Goal: Check status: Check status

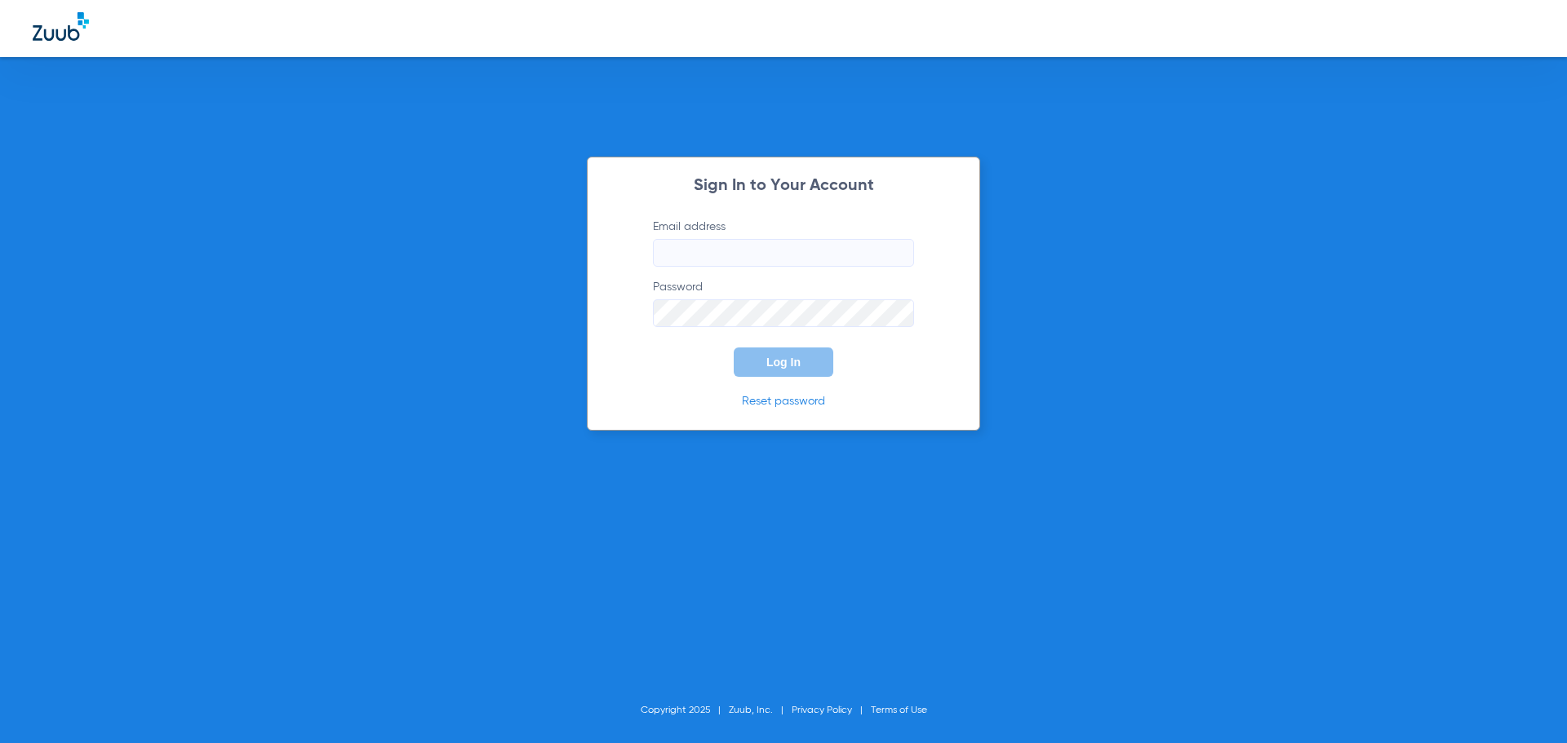
click at [743, 254] on input "Email address" at bounding box center [783, 253] width 261 height 28
type input "[EMAIL_ADDRESS][DOMAIN_NAME]"
click at [734, 348] on button "Log In" at bounding box center [784, 362] width 100 height 29
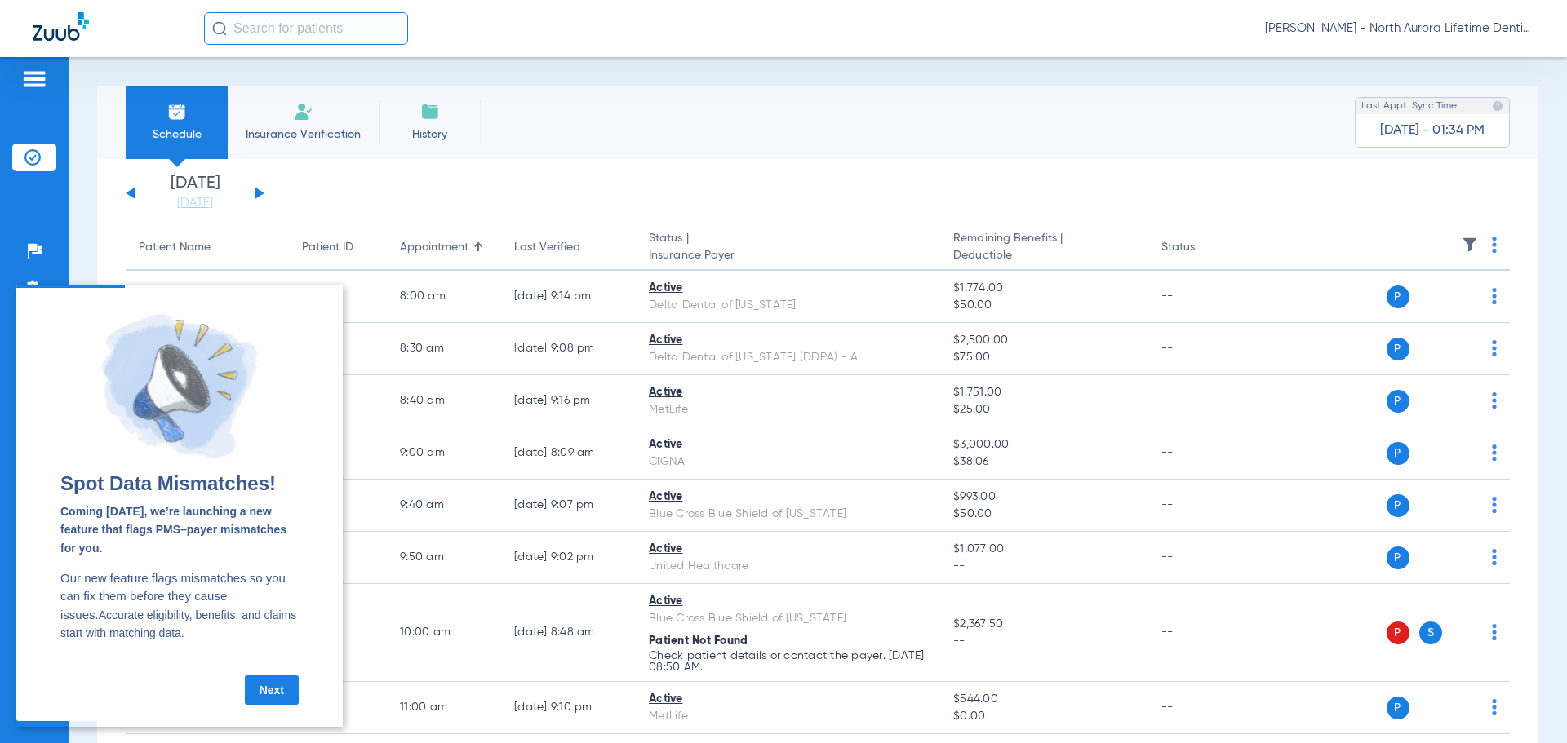
click at [459, 186] on app-single-date-navigator "[DATE] [DATE] [DATE] [DATE] [DATE] [DATE] [DATE] [DATE] [DATE] [DATE] [DATE] [D…" at bounding box center [818, 193] width 1384 height 36
click at [287, 694] on link "Next" at bounding box center [272, 690] width 54 height 29
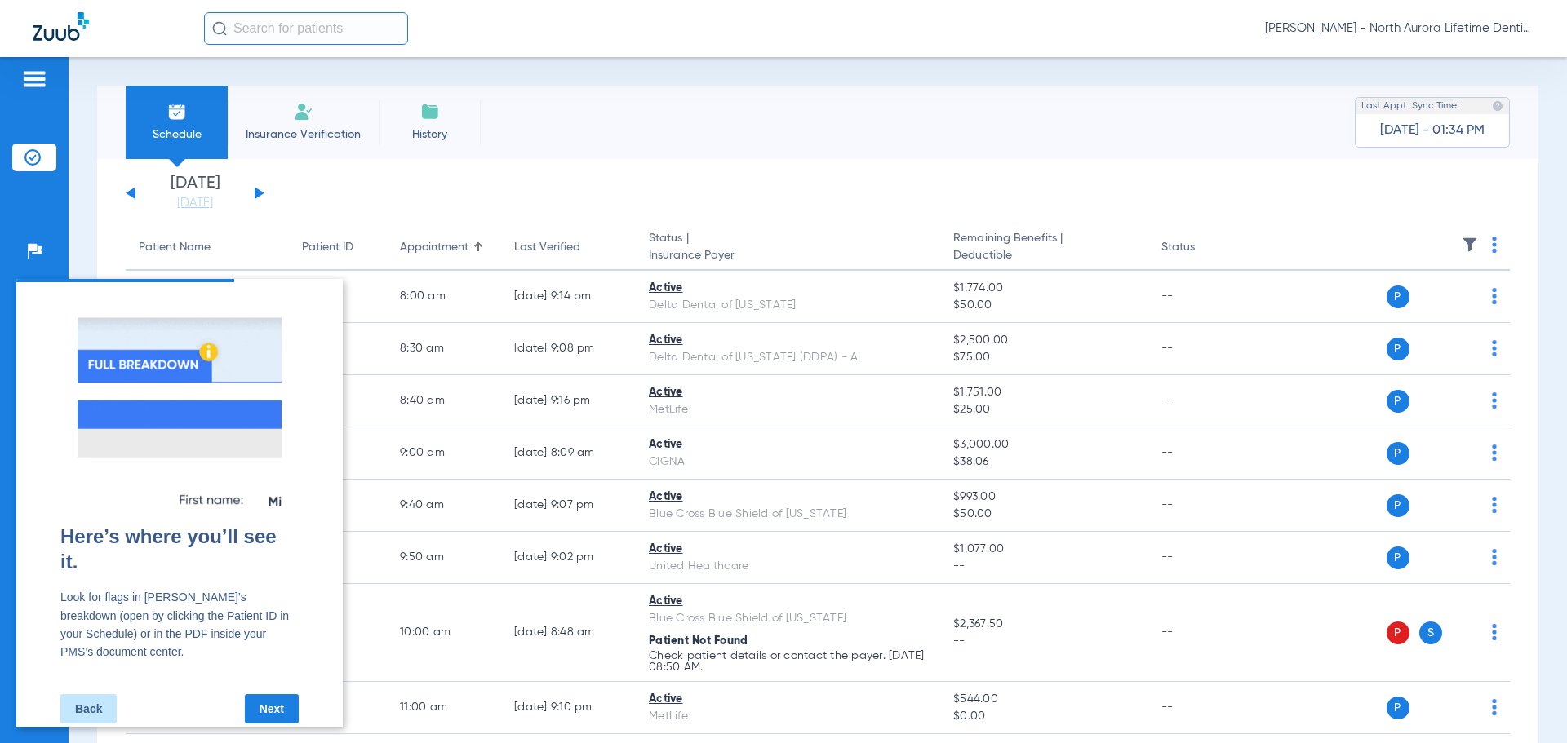
click at [271, 699] on link "Next" at bounding box center [272, 708] width 54 height 29
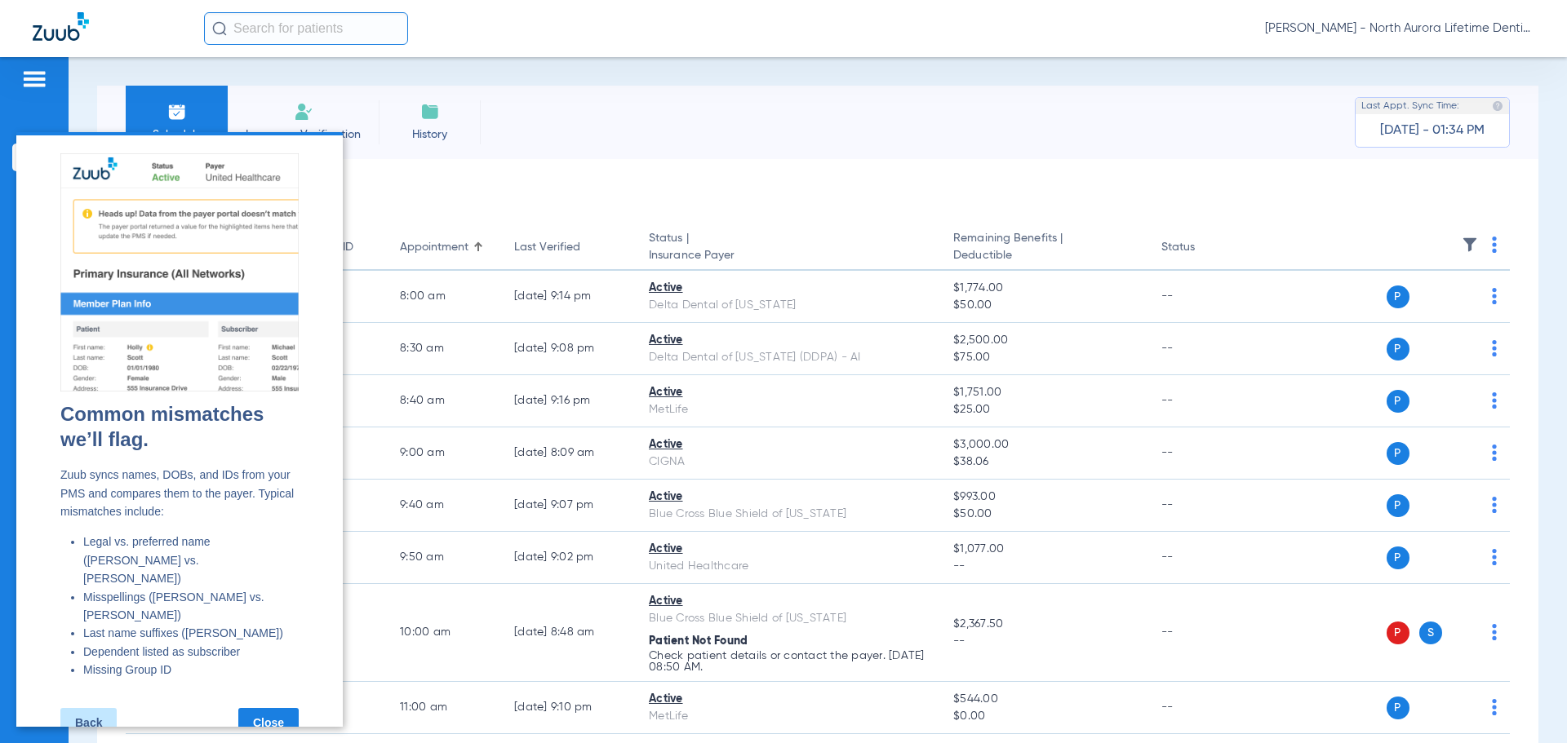
click at [284, 708] on link "Close" at bounding box center [268, 722] width 60 height 29
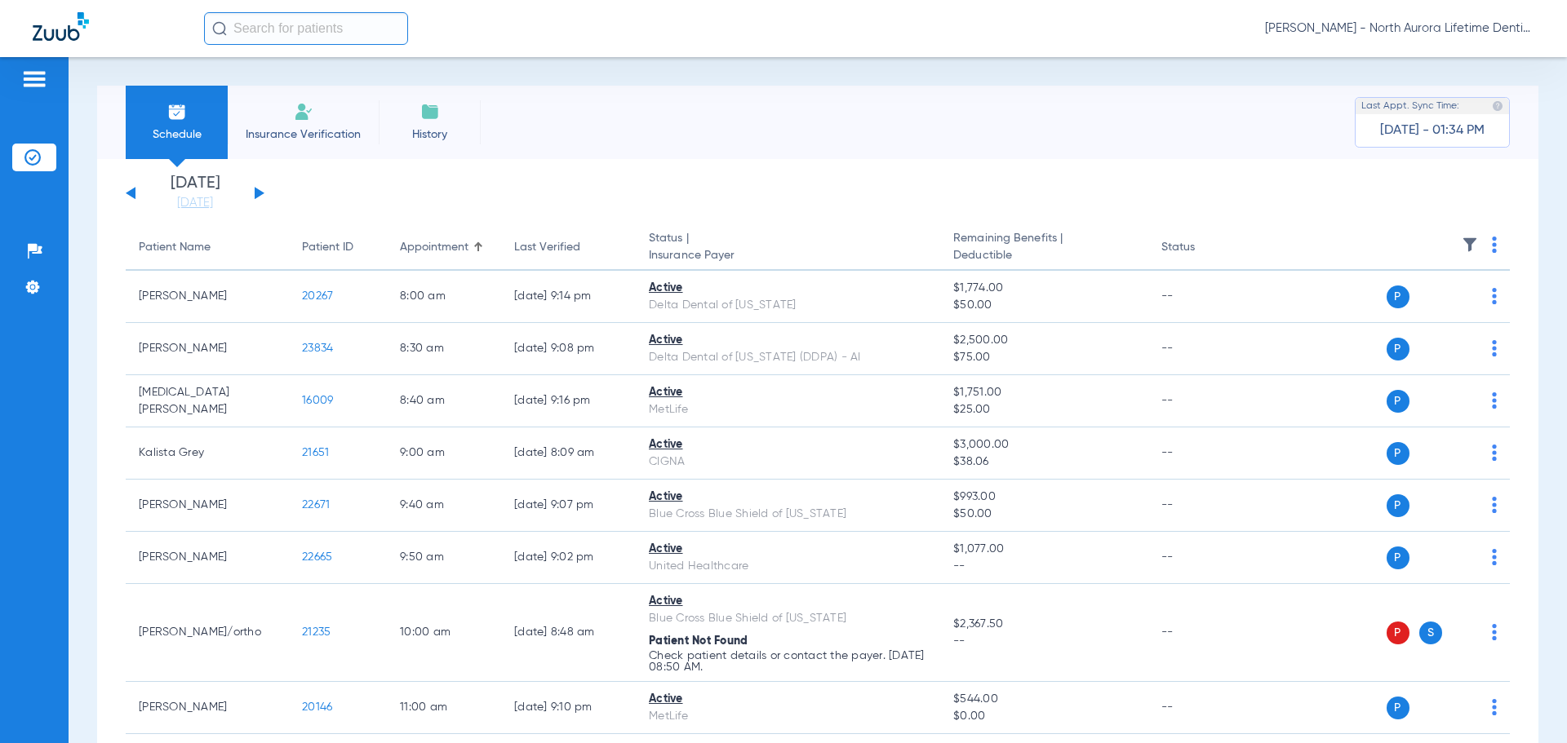
click at [261, 195] on button at bounding box center [260, 193] width 10 height 12
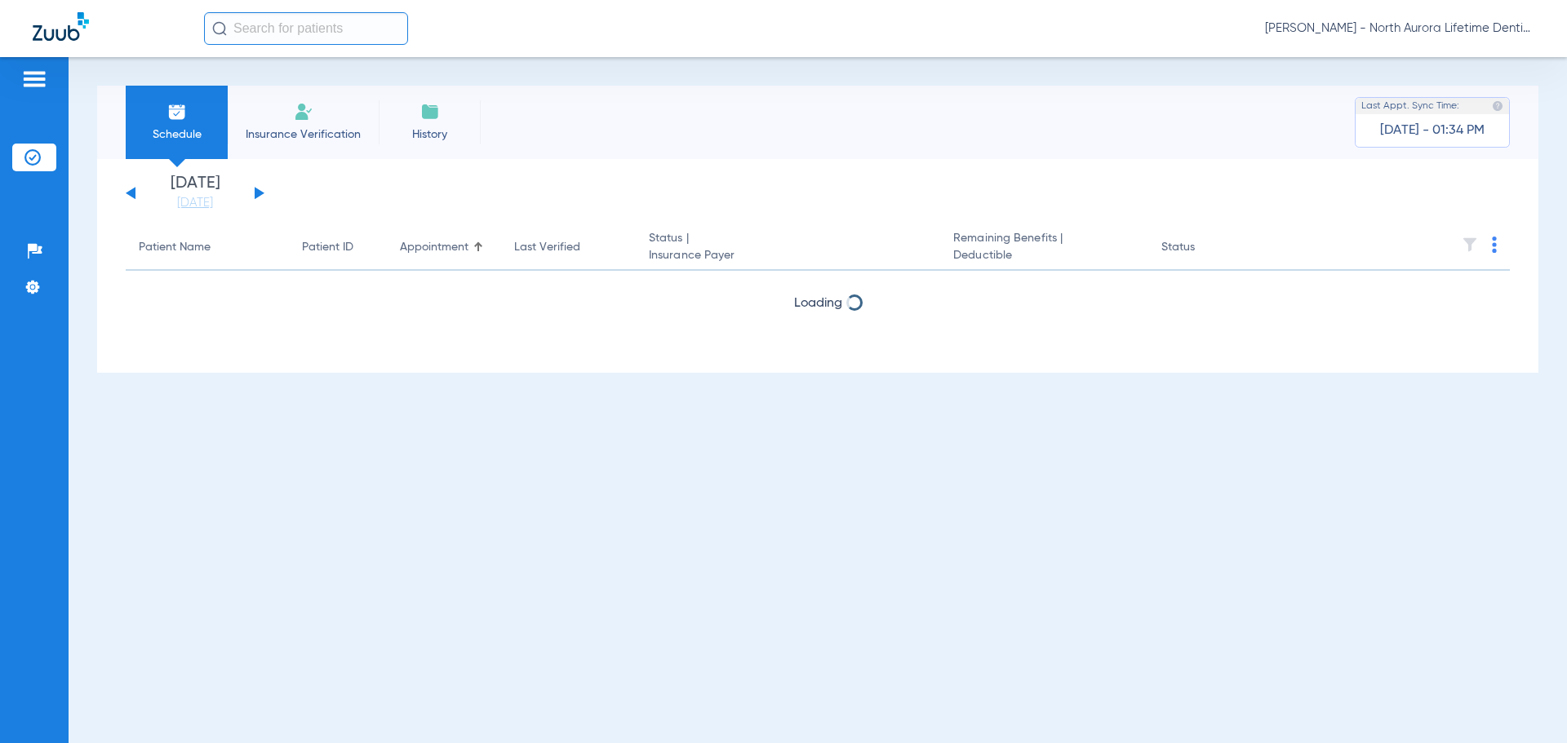
click at [261, 195] on button at bounding box center [260, 193] width 10 height 12
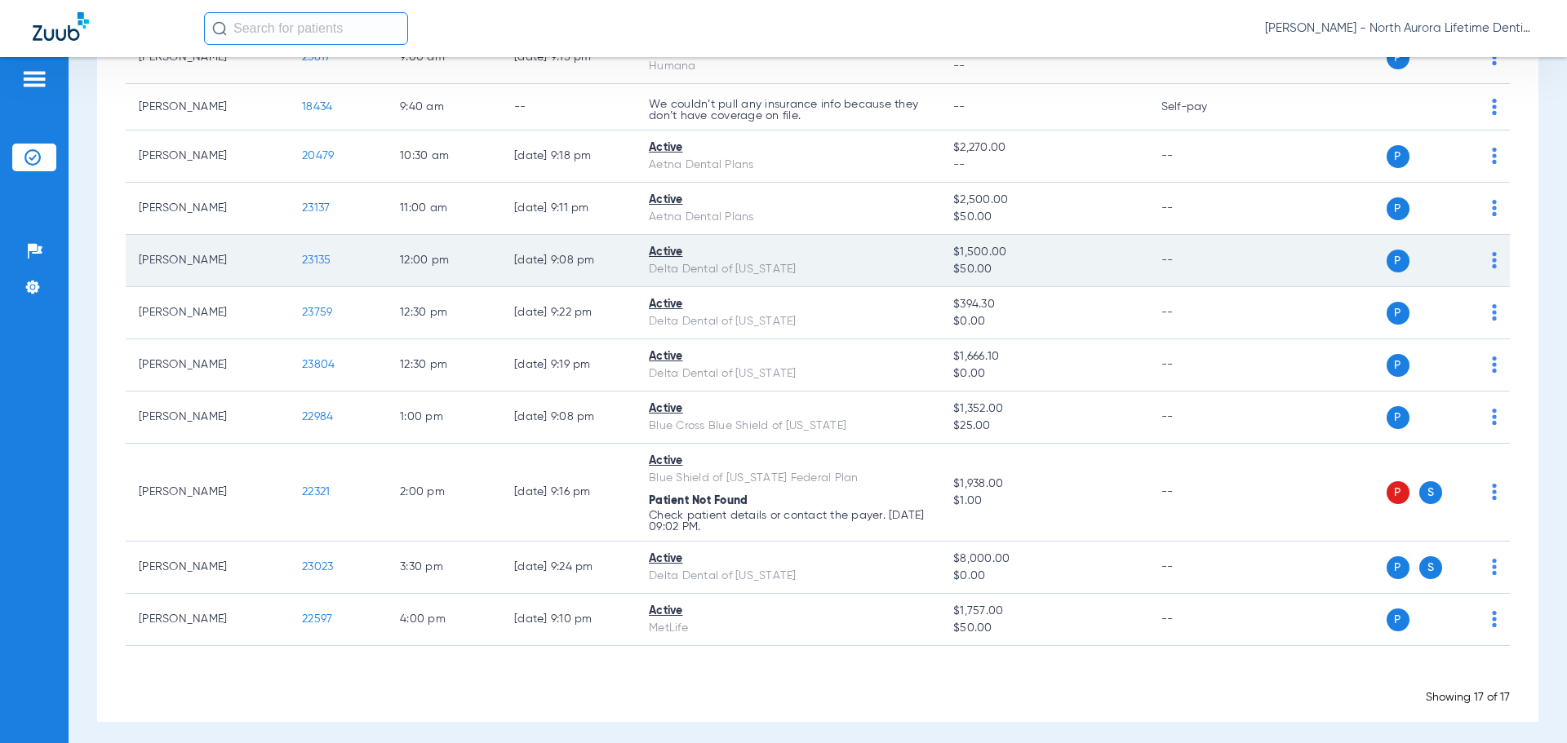
scroll to position [606, 0]
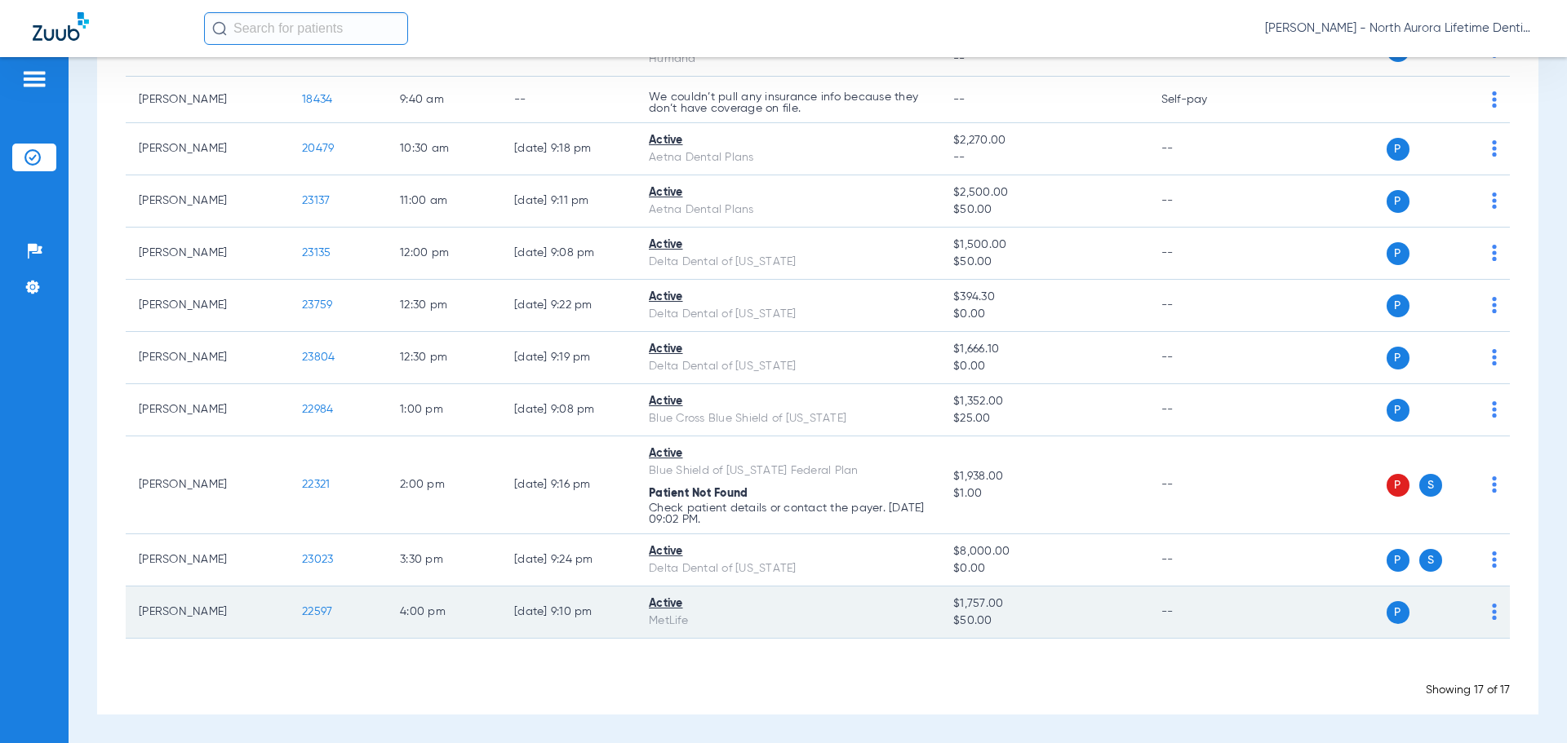
click at [316, 613] on span "22597" at bounding box center [317, 611] width 30 height 11
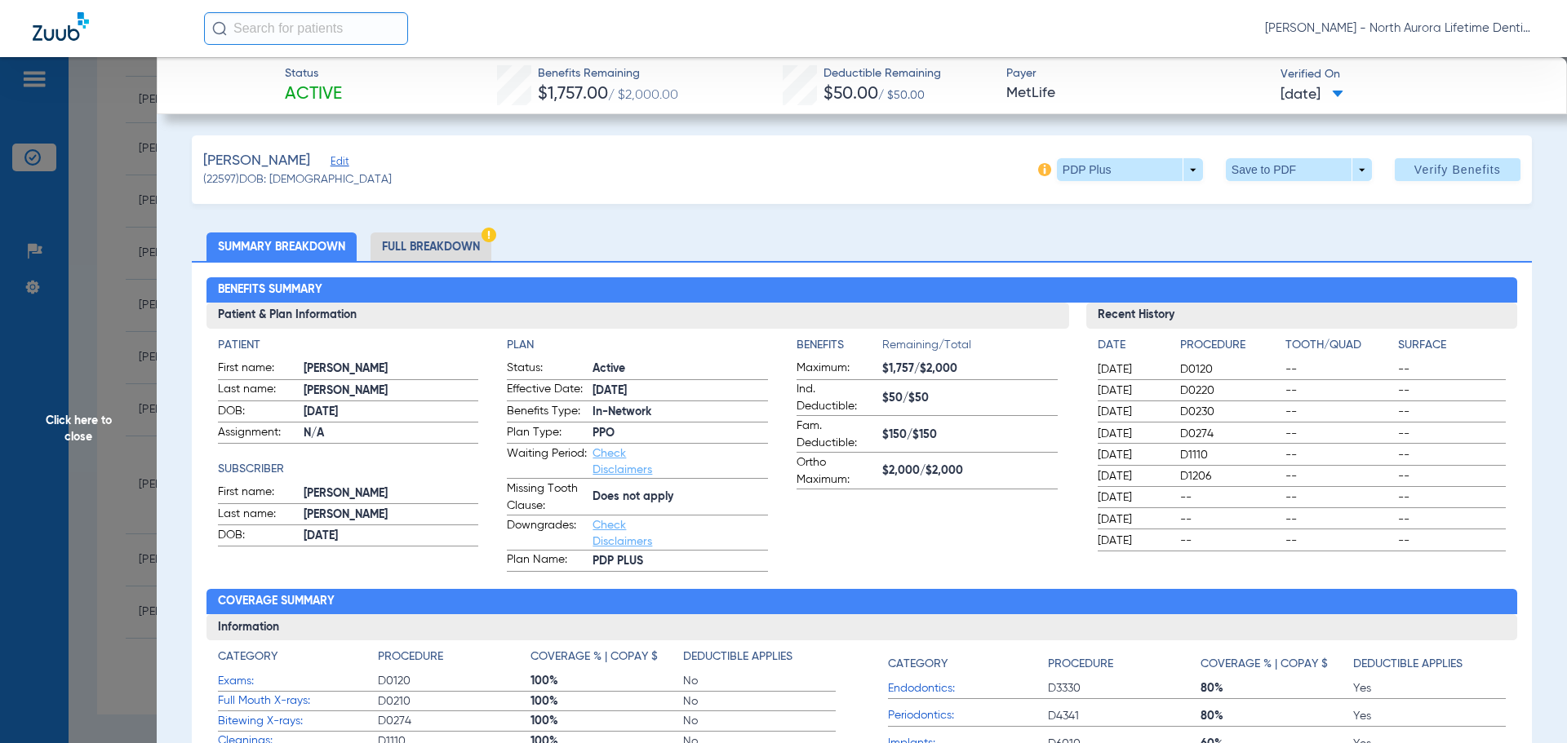
scroll to position [0, 0]
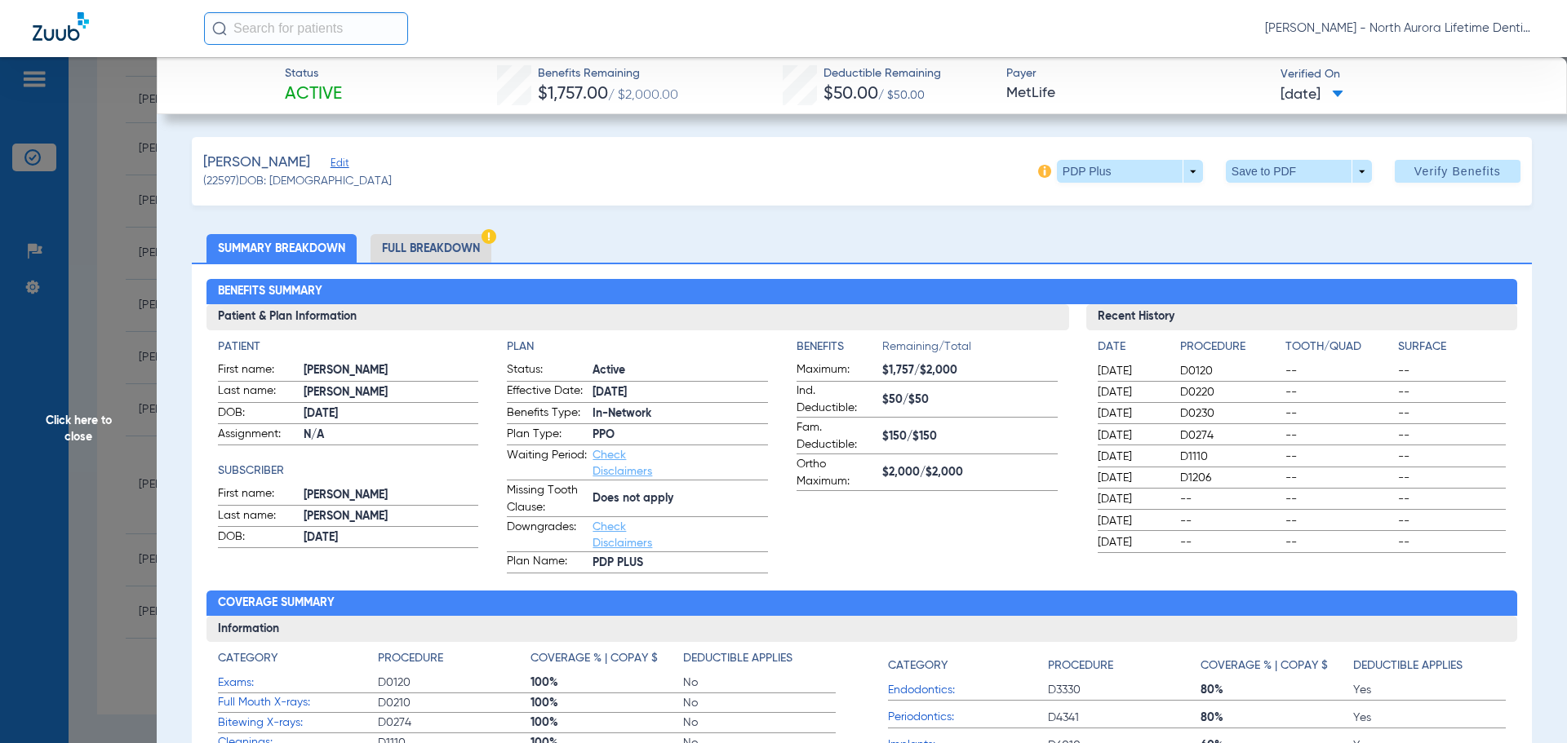
click at [441, 251] on li "Full Breakdown" at bounding box center [431, 248] width 121 height 29
